Goal: Task Accomplishment & Management: Manage account settings

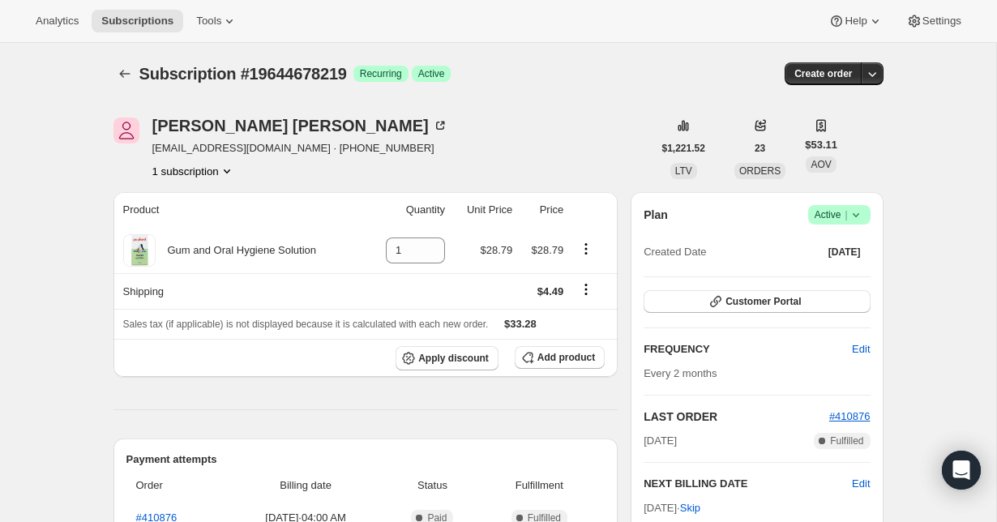
click at [854, 215] on icon at bounding box center [855, 215] width 6 height 4
click at [853, 279] on span "Cancel subscription" at bounding box center [833, 274] width 92 height 12
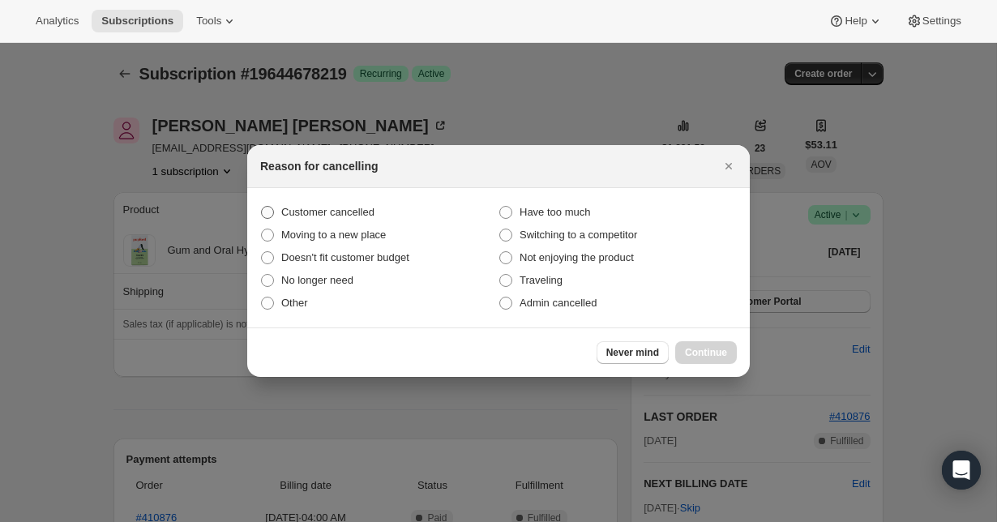
click at [374, 209] on span "Customer cancelled" at bounding box center [327, 212] width 93 height 12
click at [262, 207] on input "Customer cancelled" at bounding box center [261, 206] width 1 height 1
radio input "true"
click at [691, 348] on span "Continue" at bounding box center [706, 352] width 42 height 13
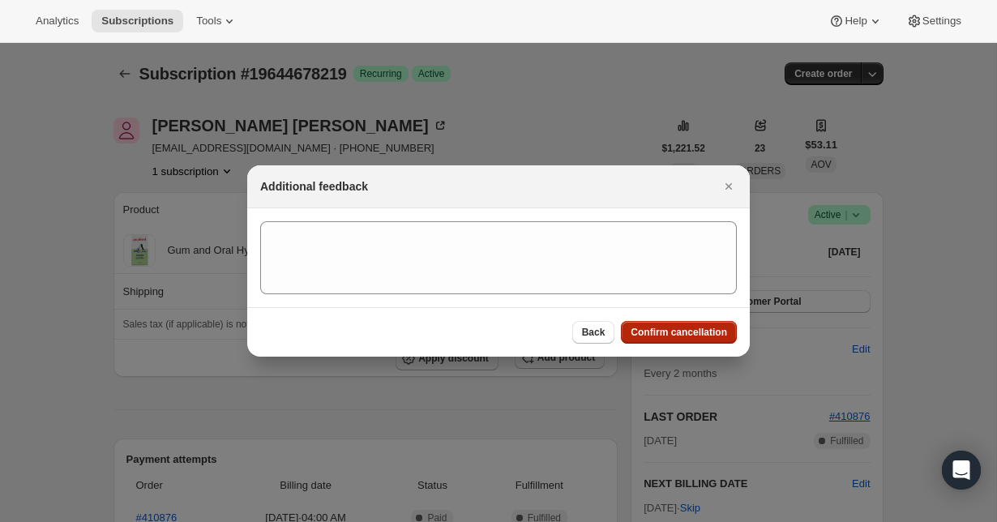
click at [683, 335] on span "Confirm cancellation" at bounding box center [679, 332] width 96 height 13
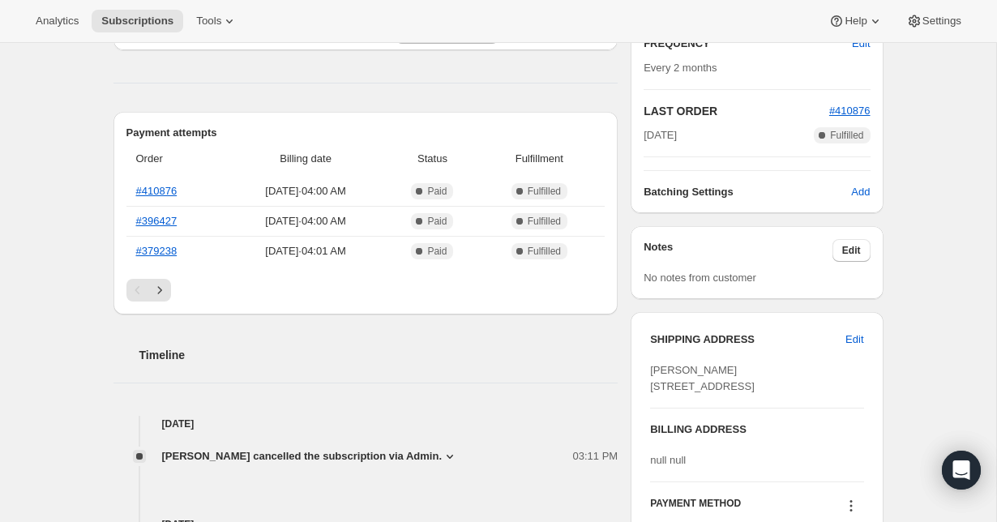
scroll to position [395, 0]
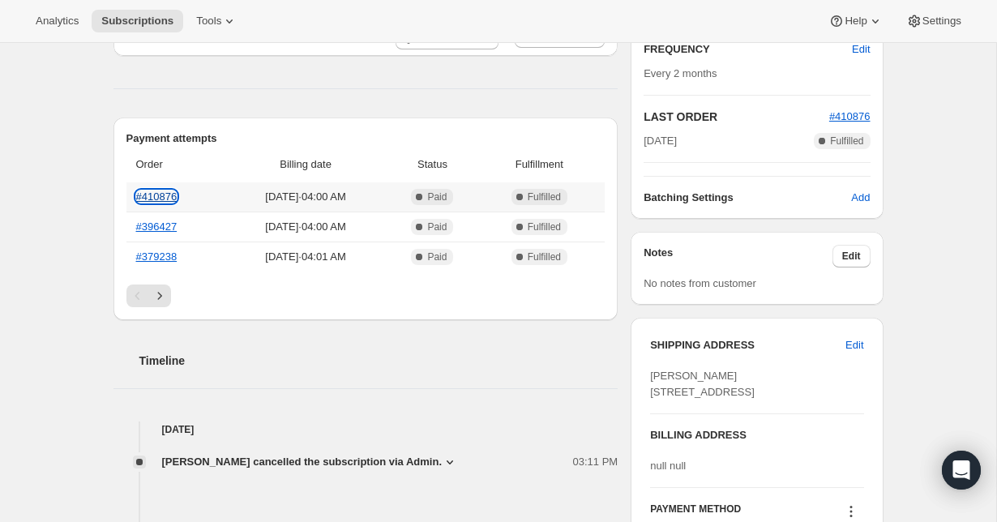
click at [153, 195] on link "#410876" at bounding box center [156, 196] width 41 height 12
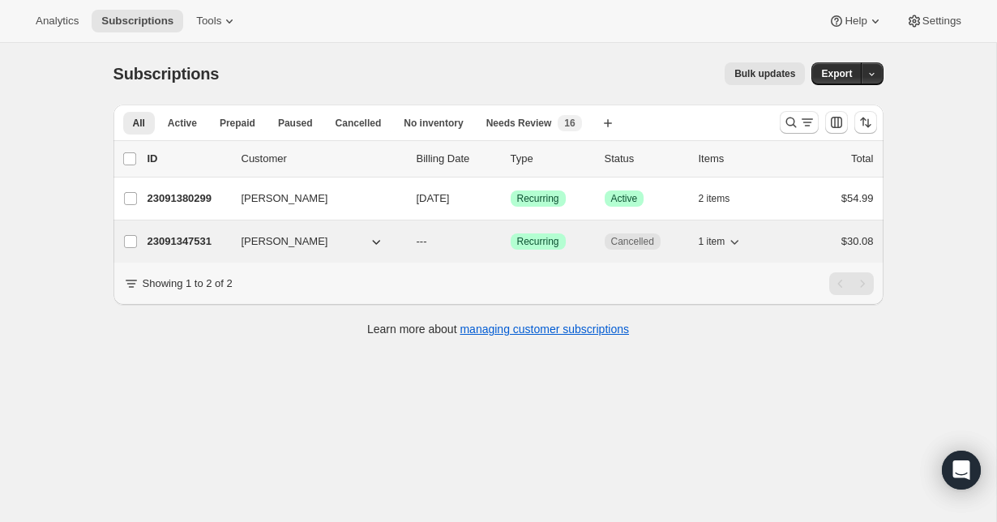
click at [194, 249] on p "23091347531" at bounding box center [187, 241] width 81 height 16
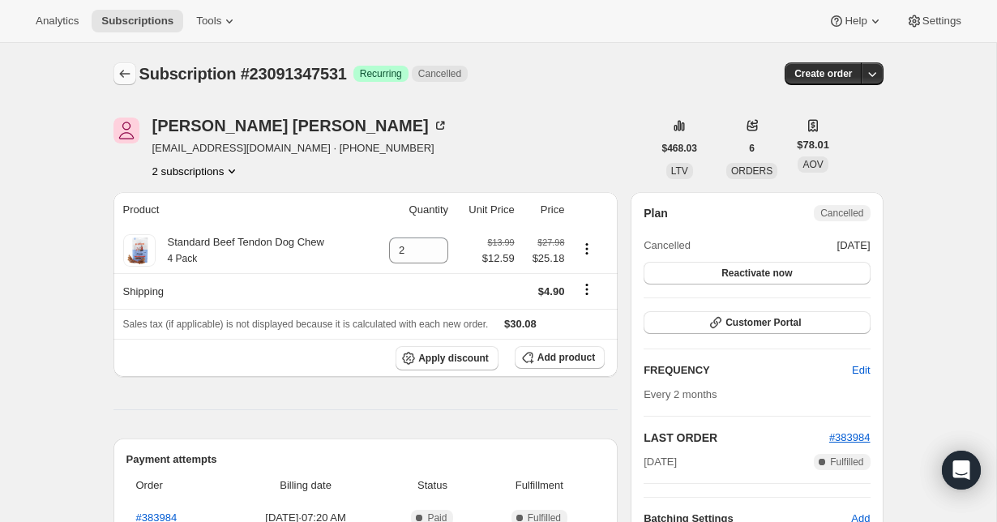
click at [126, 71] on icon "Subscriptions" at bounding box center [125, 74] width 16 height 16
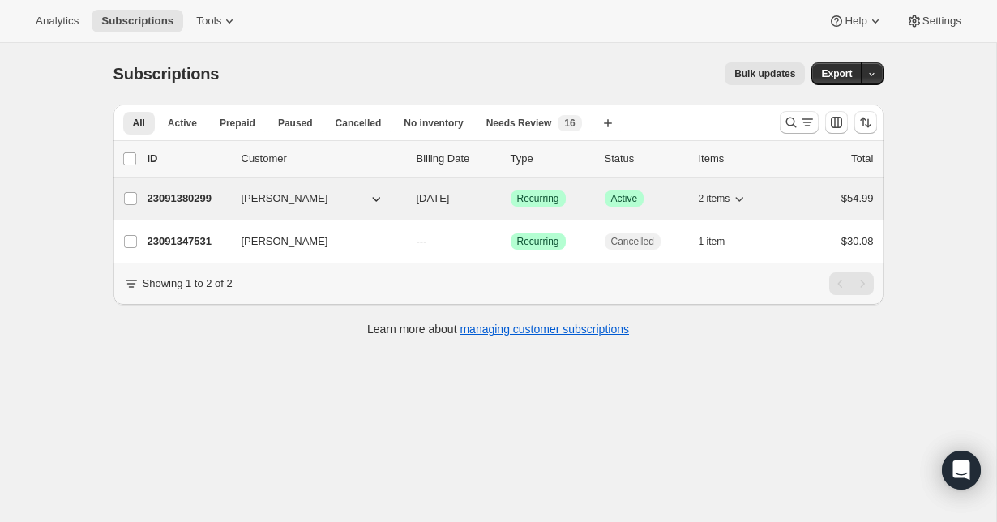
click at [186, 197] on p "23091380299" at bounding box center [187, 198] width 81 height 16
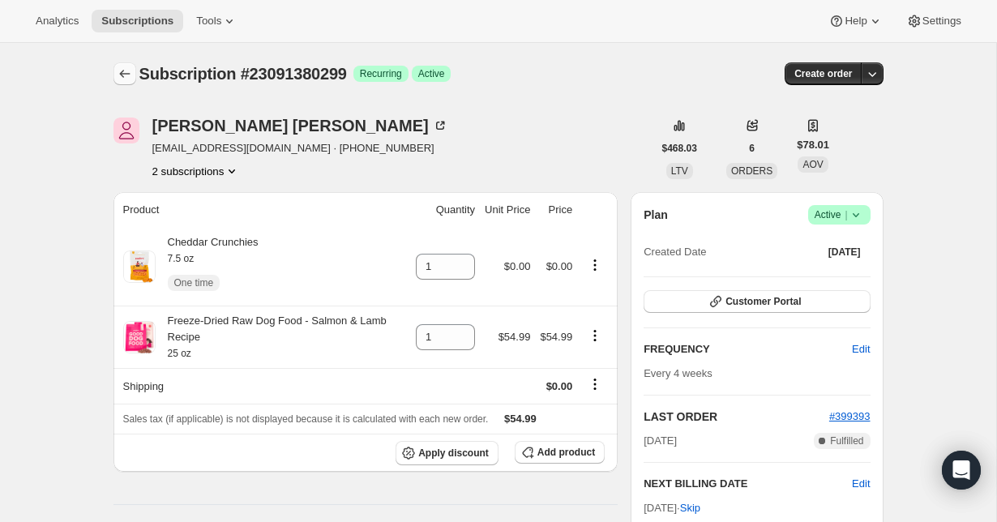
click at [127, 83] on button "Subscriptions" at bounding box center [124, 73] width 23 height 23
